Goal: Find specific page/section

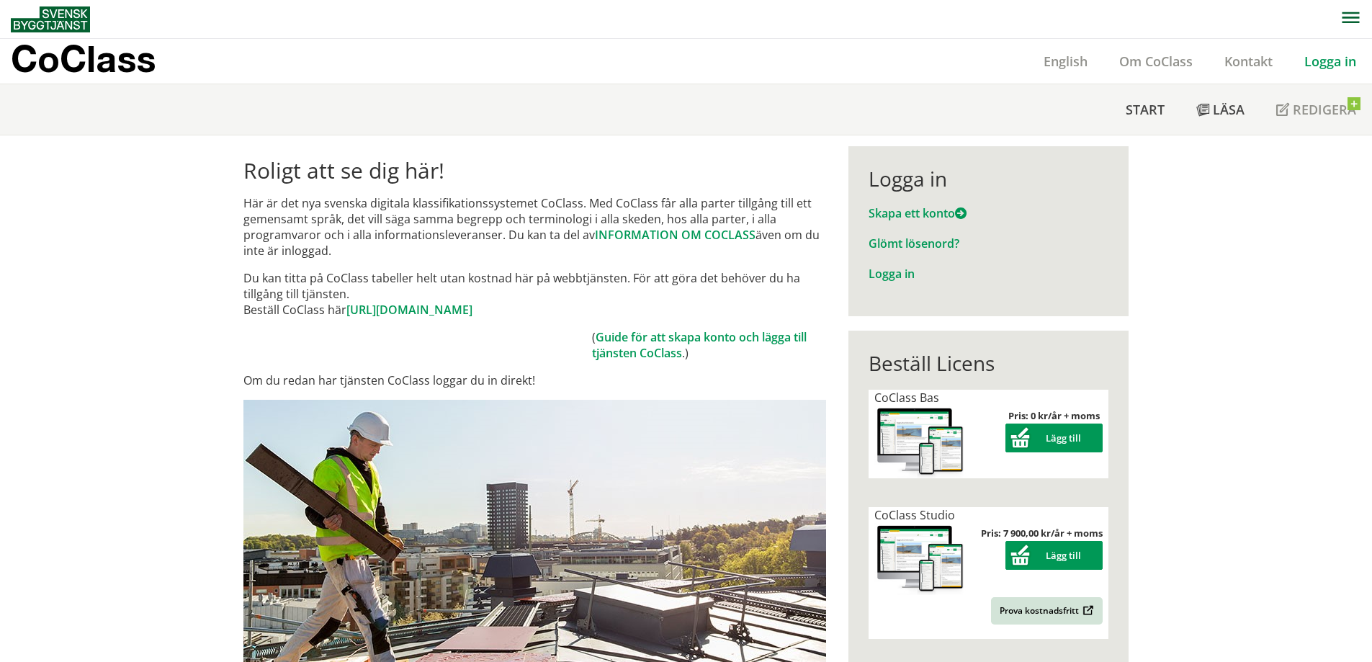
click at [261, 200] on p "Här är det nya svenska digitala klassifikationssystemet CoClass. Med CoClass få…" at bounding box center [534, 226] width 583 height 63
drag, startPoint x: 236, startPoint y: 196, endPoint x: 416, endPoint y: 240, distance: 185.4
click at [395, 218] on p "Här är det nya svenska digitala klassifikationssystemet CoClass. Med CoClass få…" at bounding box center [534, 226] width 583 height 63
drag, startPoint x: 386, startPoint y: 273, endPoint x: 409, endPoint y: 308, distance: 41.6
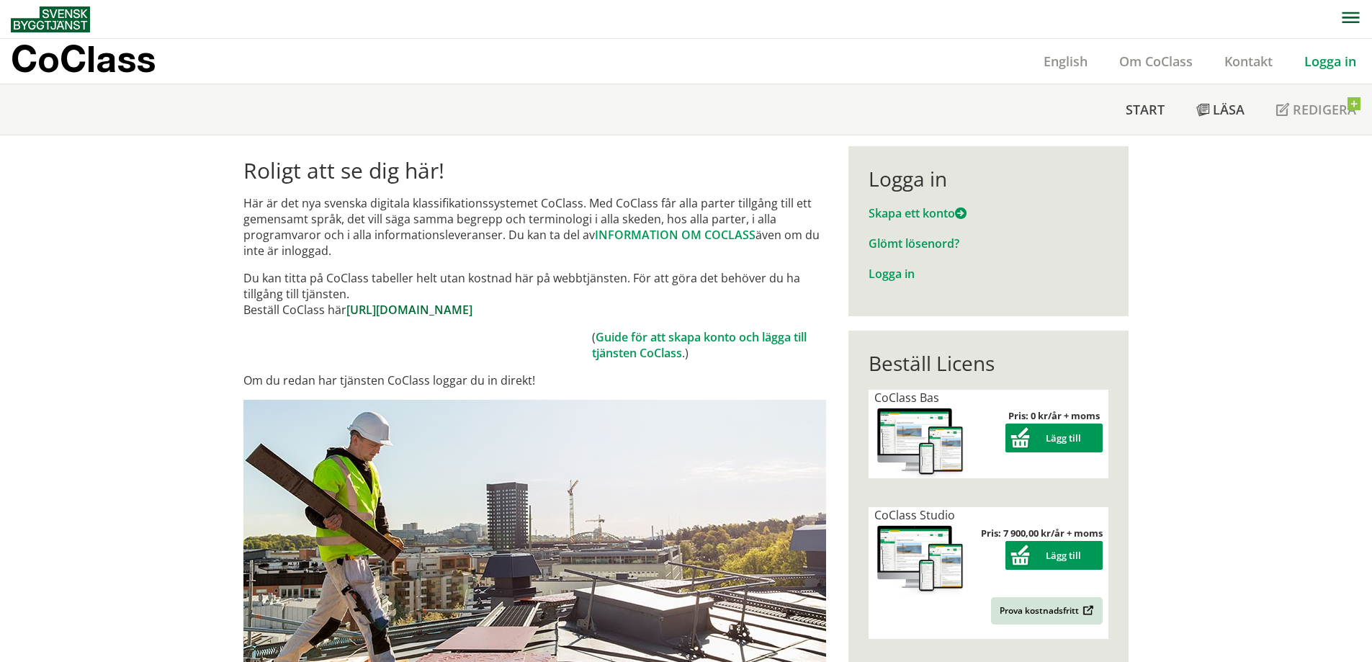
click at [409, 308] on p "Du kan titta på CoClass tabeller helt utan kostnad här på webbtjänsten. För att…" at bounding box center [534, 294] width 583 height 48
drag, startPoint x: 362, startPoint y: 201, endPoint x: 526, endPoint y: 218, distance: 164.4
click at [480, 236] on p "Här är det nya svenska digitala klassifikationssystemet CoClass. Med CoClass få…" at bounding box center [534, 226] width 583 height 63
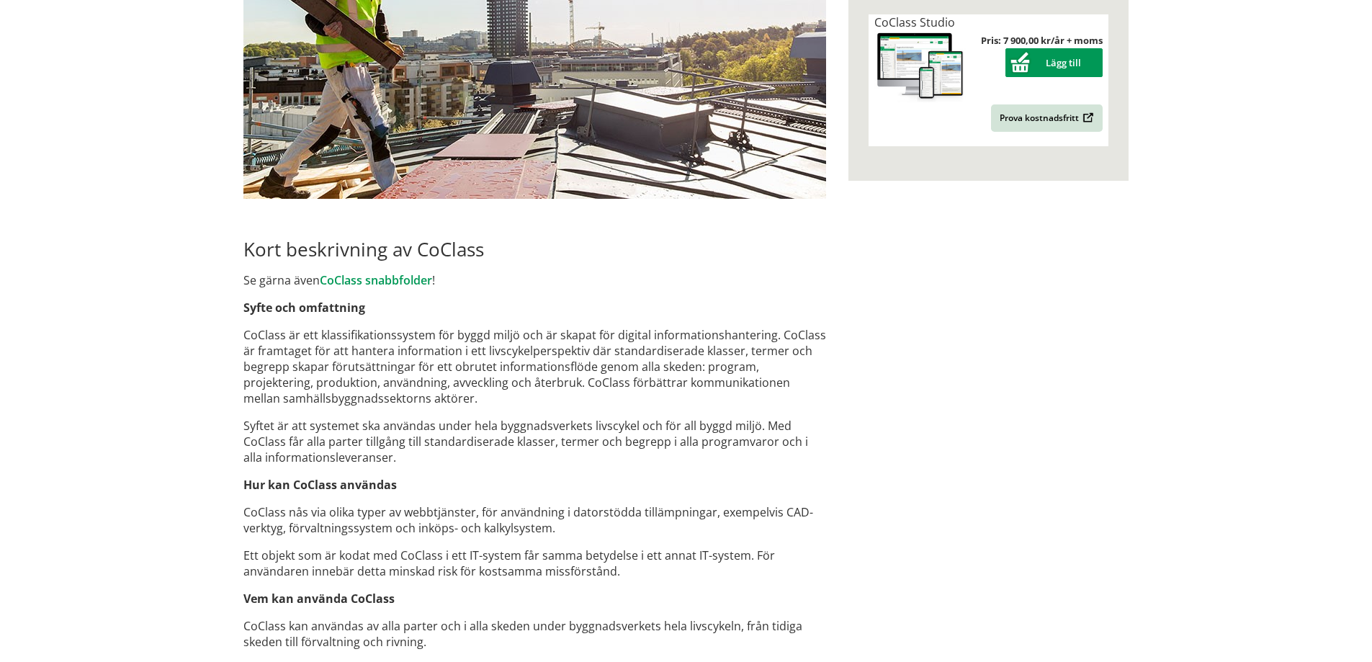
scroll to position [648, 0]
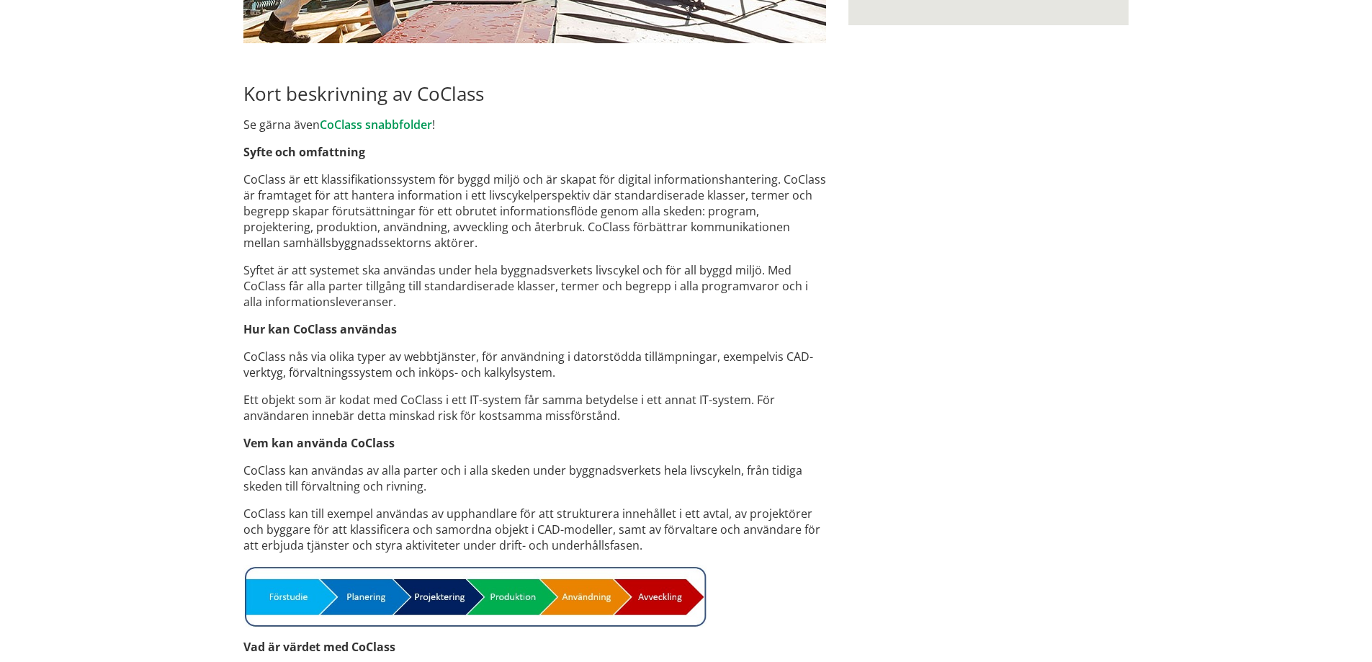
drag, startPoint x: 714, startPoint y: 400, endPoint x: 533, endPoint y: 297, distance: 207.7
click at [580, 307] on div "Roligt att se dig här! Här är det nya svenska digitala klassifikationssystemet …" at bounding box center [535, 255] width 605 height 1514
drag, startPoint x: 371, startPoint y: 218, endPoint x: 441, endPoint y: 354, distance: 153.7
click at [441, 354] on div "Roligt att se dig här! Här är det nya svenska digitala klassifikationssystemet …" at bounding box center [535, 255] width 605 height 1514
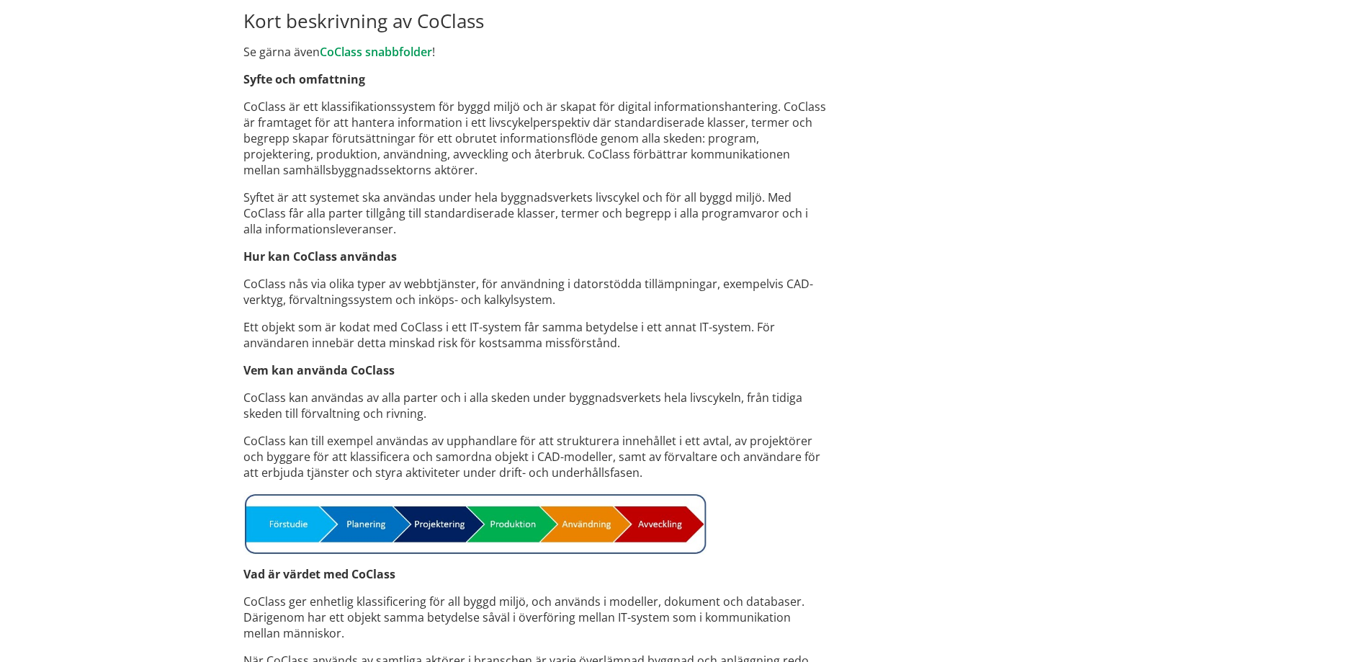
scroll to position [864, 0]
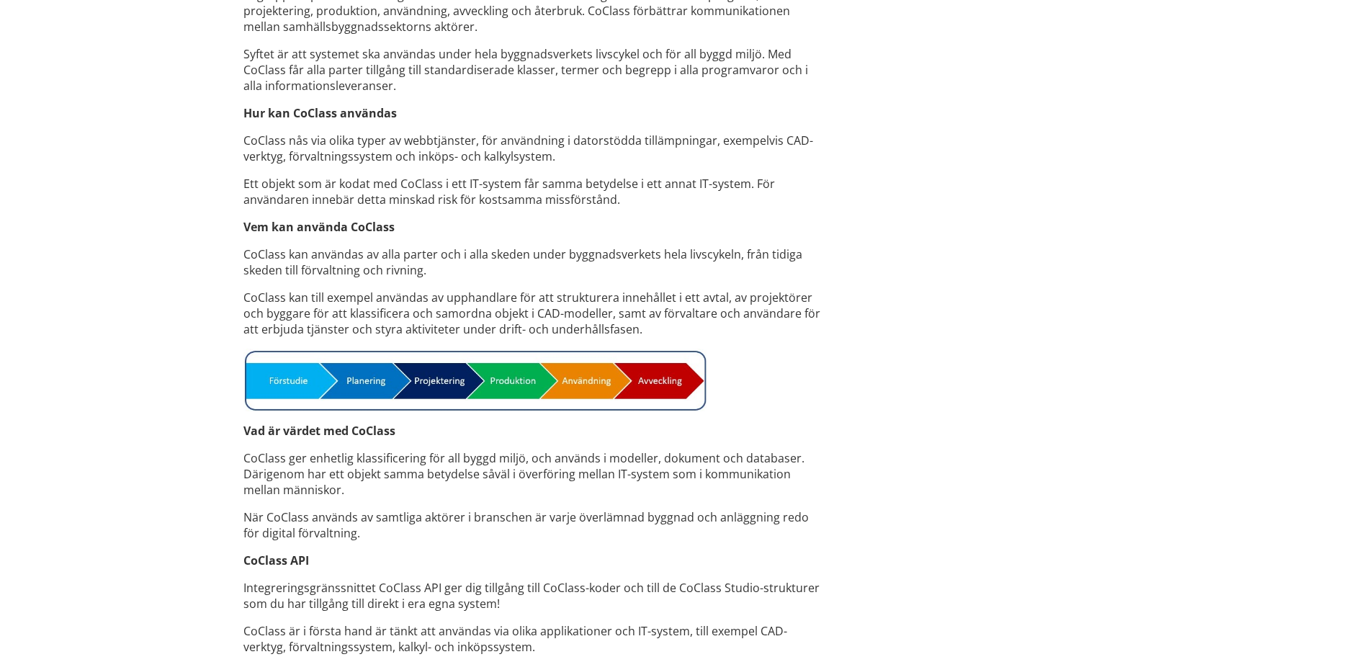
click at [563, 413] on div "Roligt att se dig här! Här är det nya svenska digitala klassifikationssystemet …" at bounding box center [535, 39] width 605 height 1514
click at [563, 367] on img at bounding box center [474, 380] width 463 height 63
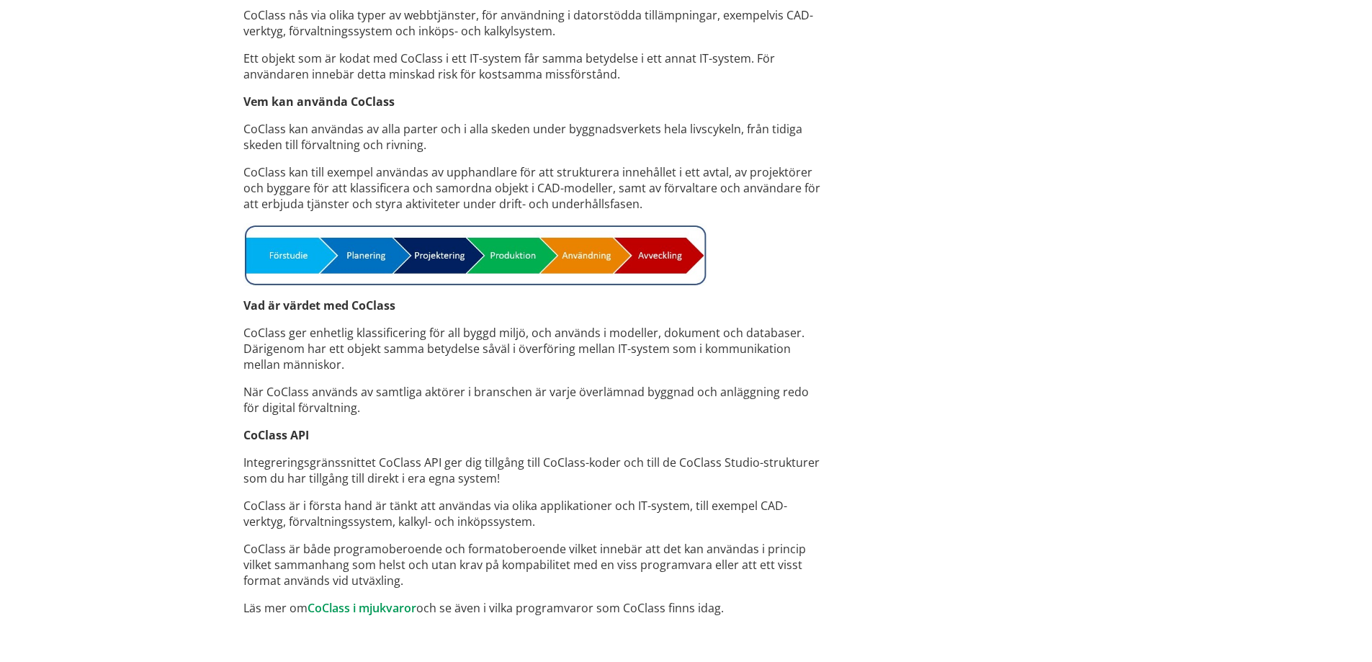
scroll to position [1006, 0]
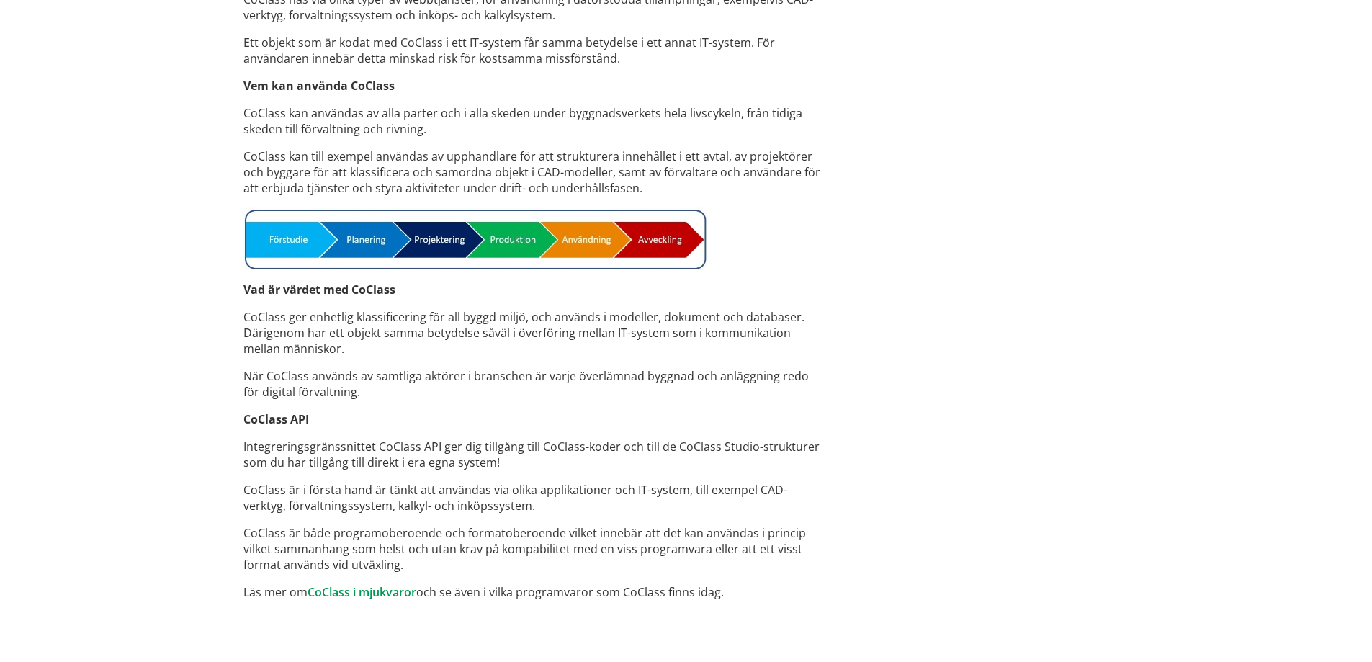
drag, startPoint x: 623, startPoint y: 398, endPoint x: 627, endPoint y: 390, distance: 8.4
click at [627, 390] on p "När CoClass används av samtliga aktörer i branschen är varje överlämnad byggnad…" at bounding box center [534, 384] width 583 height 32
drag, startPoint x: 521, startPoint y: 354, endPoint x: 391, endPoint y: 375, distance: 131.3
drag, startPoint x: 411, startPoint y: 445, endPoint x: 475, endPoint y: 529, distance: 106.3
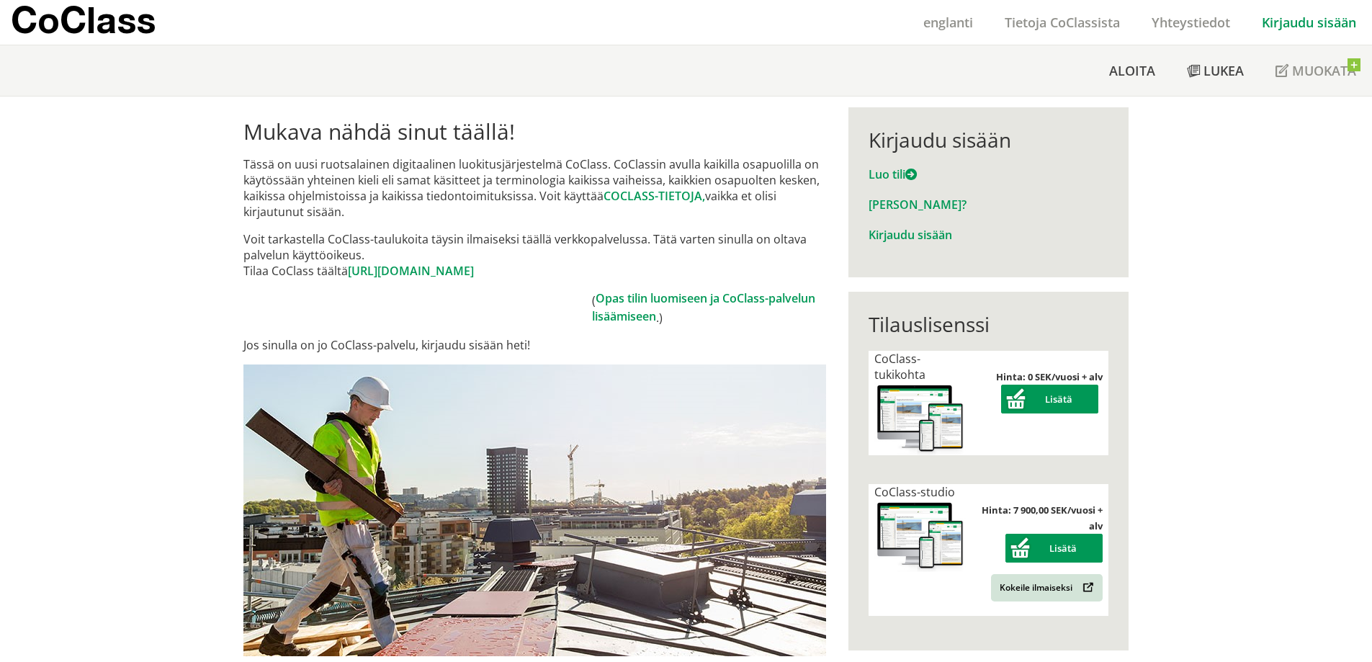
scroll to position [72, 0]
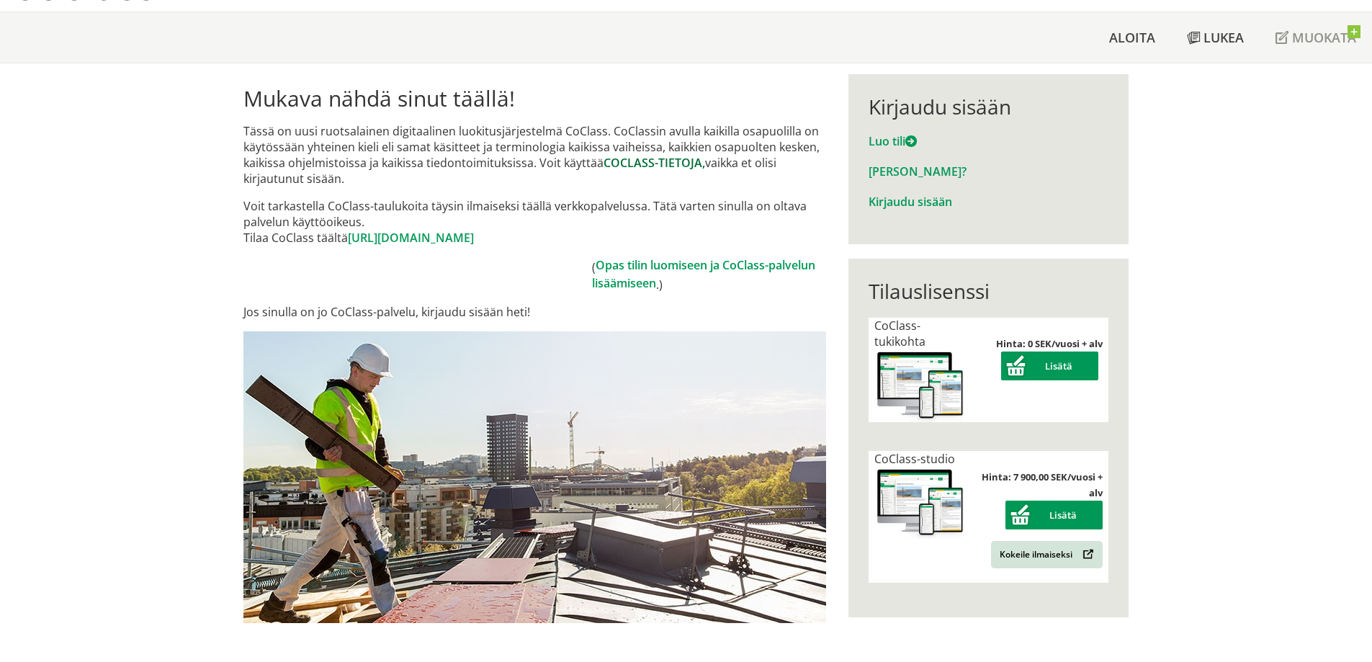
drag, startPoint x: 662, startPoint y: 156, endPoint x: 653, endPoint y: 170, distance: 17.2
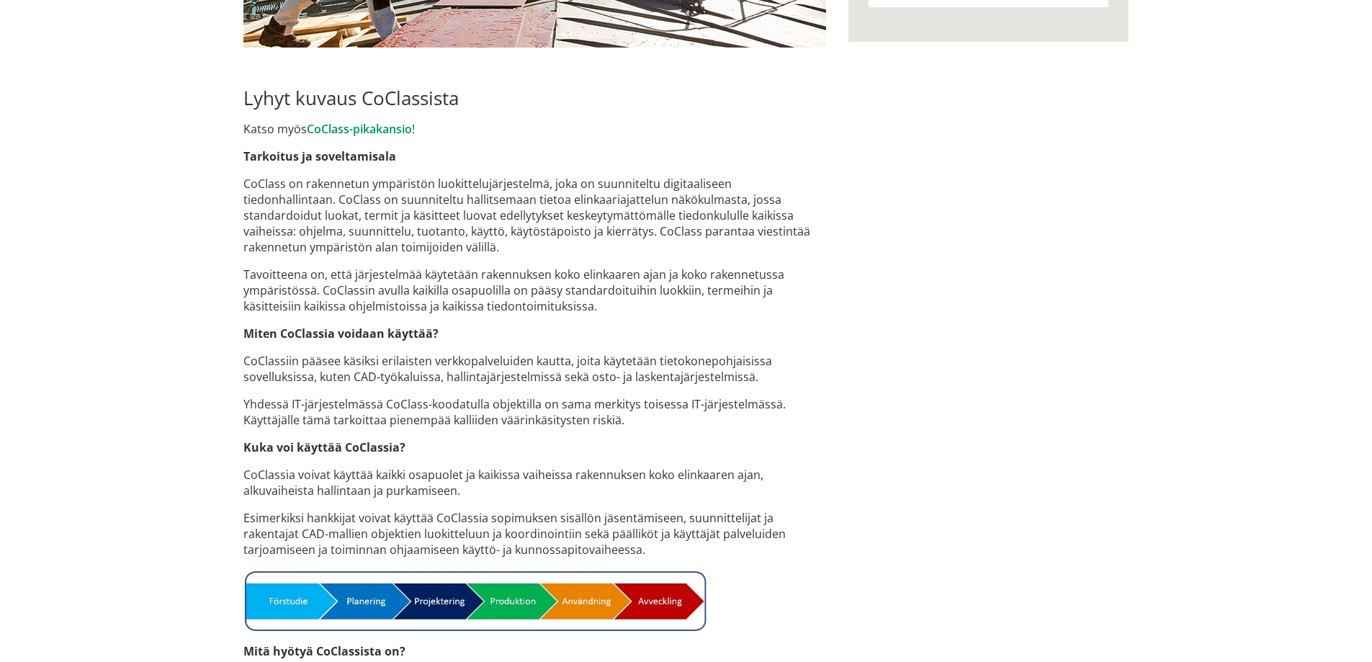
scroll to position [648, 0]
click at [173, 281] on div "Mukava nähdä sinut täällä! Tässä on uusi ruotsalainen digitaalinen luokitusjärj…" at bounding box center [686, 255] width 1372 height 1536
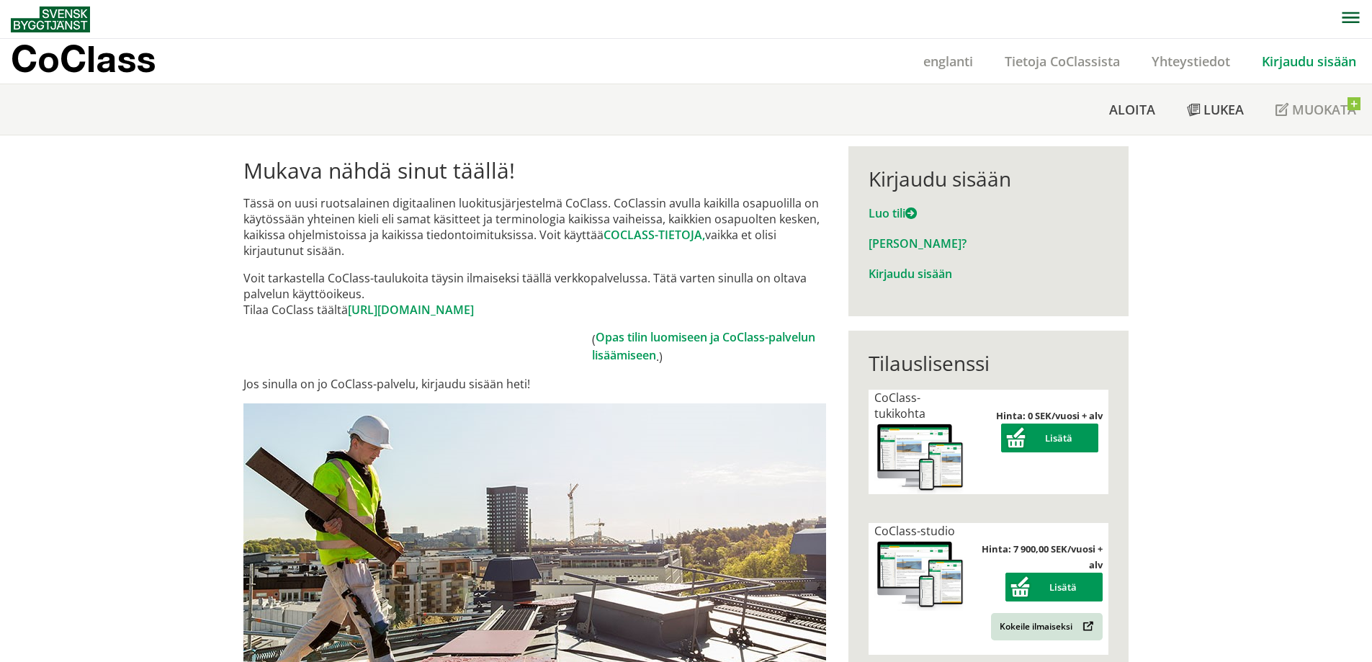
scroll to position [72, 0]
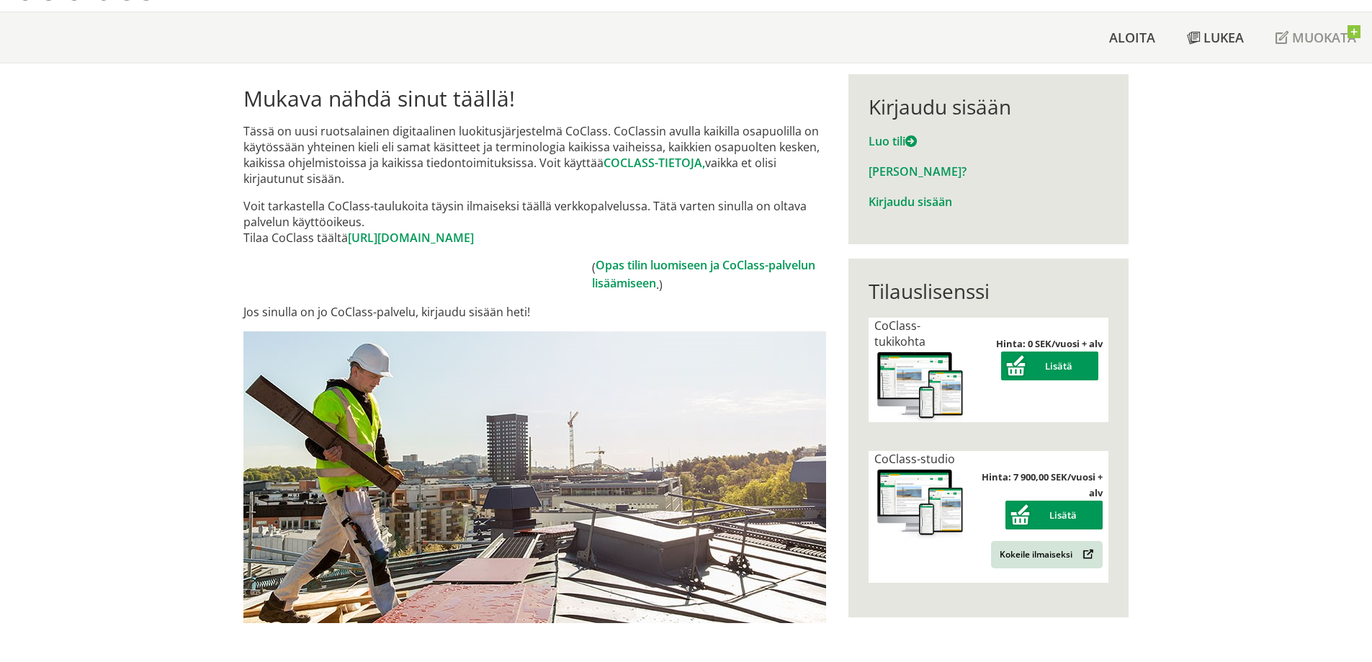
drag, startPoint x: 249, startPoint y: 128, endPoint x: 353, endPoint y: 132, distance: 104.5
click at [353, 132] on font "Tässä on uusi ruotsalainen digitaalinen luokitusjärjestelmä CoClass. CoClassin …" at bounding box center [531, 147] width 576 height 48
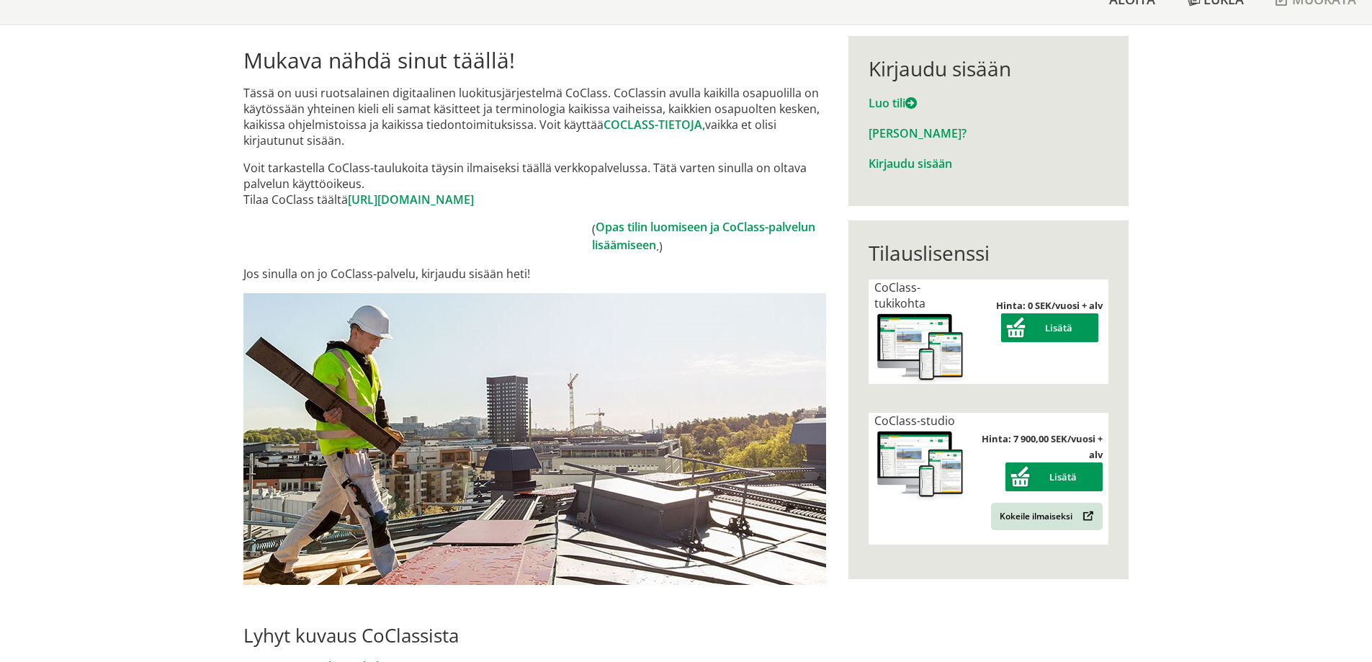
scroll to position [144, 0]
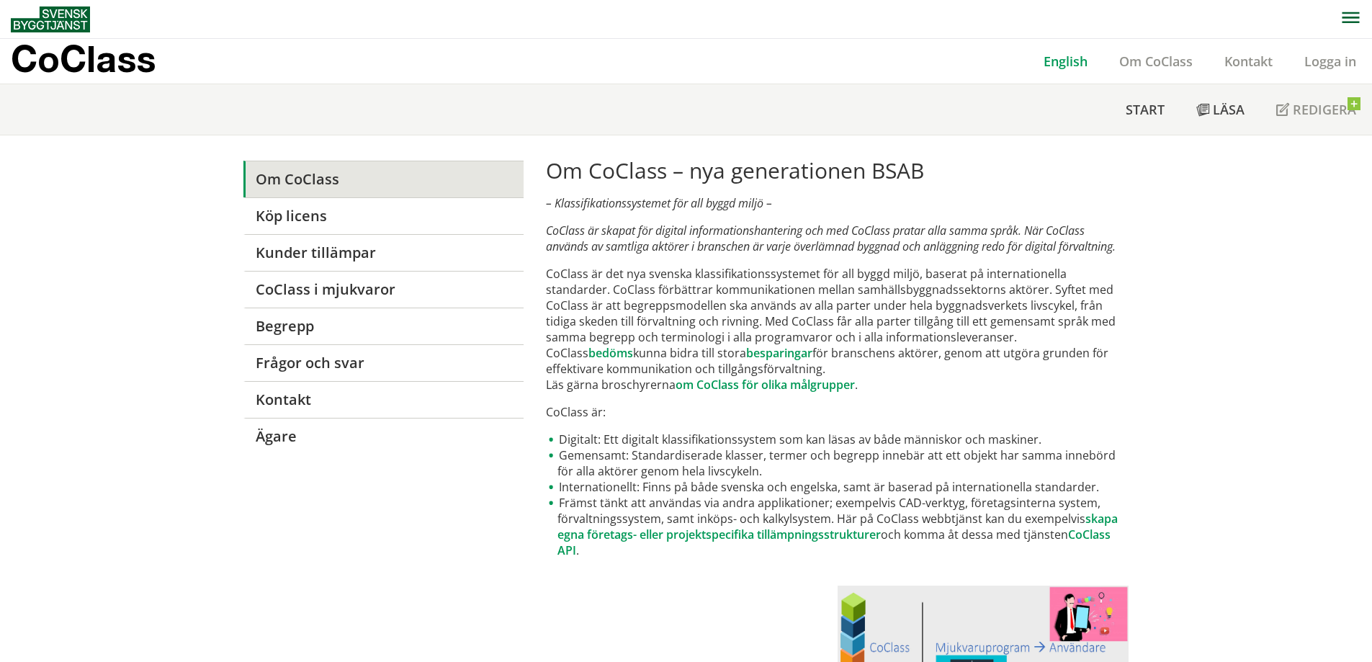
click at [1053, 63] on link "English" at bounding box center [1066, 61] width 76 height 17
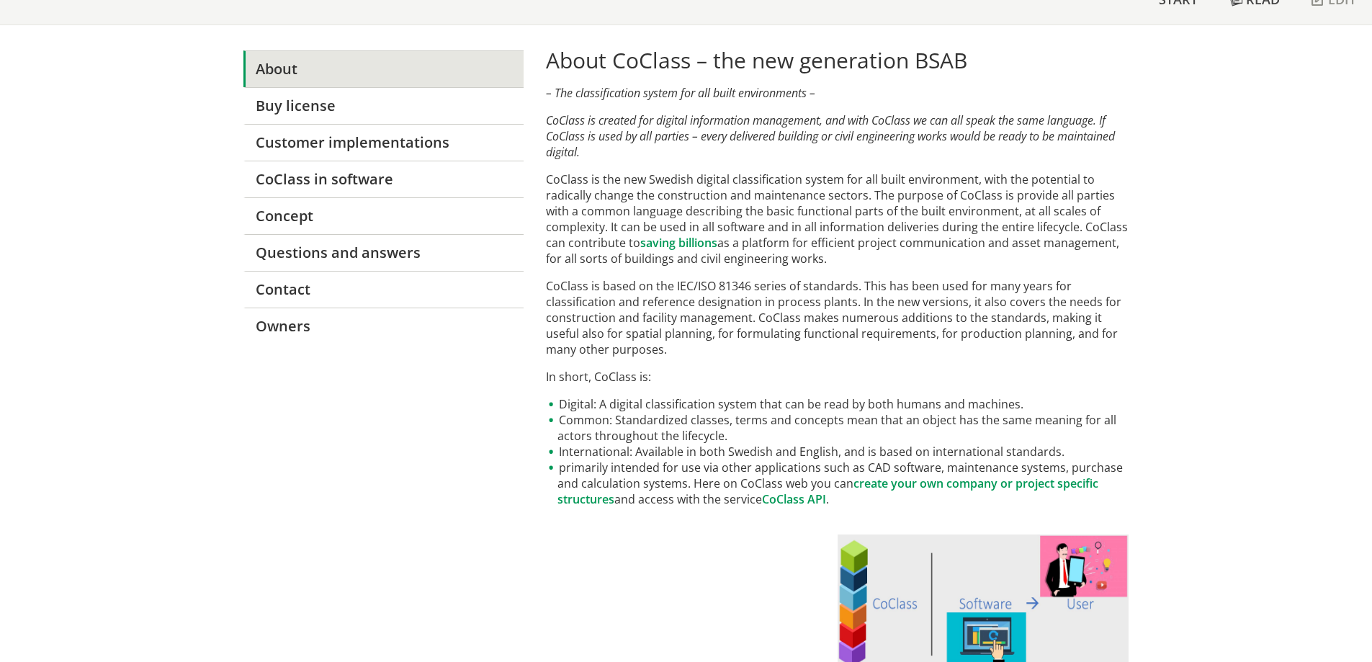
scroll to position [144, 0]
